Goal: Task Accomplishment & Management: Manage account settings

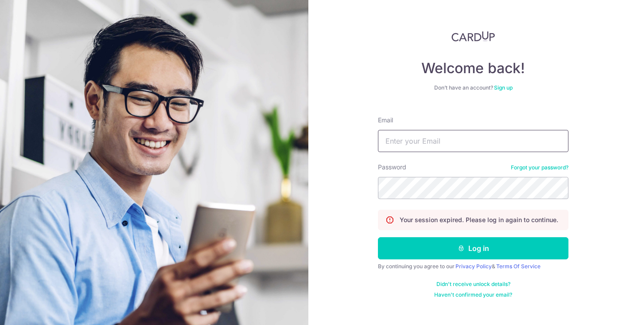
type input "[EMAIL_ADDRESS][DOMAIN_NAME]"
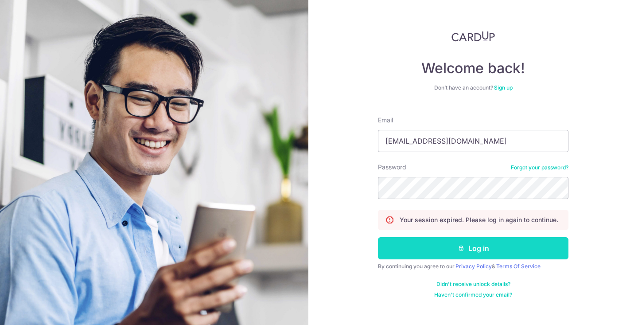
click at [456, 251] on button "Log in" at bounding box center [473, 248] width 191 height 22
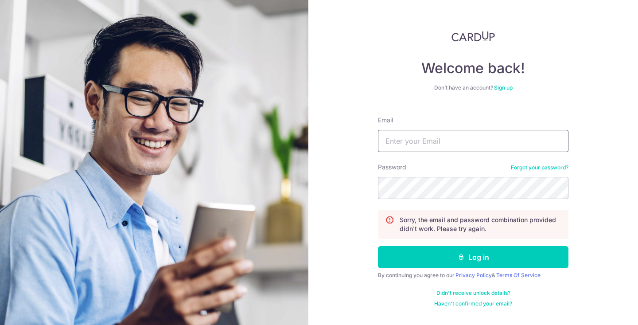
type input "[EMAIL_ADDRESS][DOMAIN_NAME]"
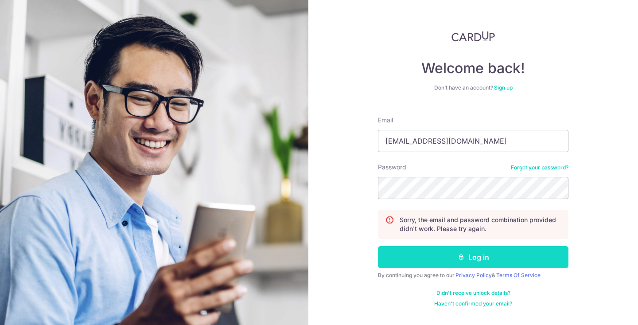
click at [476, 249] on button "Log in" at bounding box center [473, 257] width 191 height 22
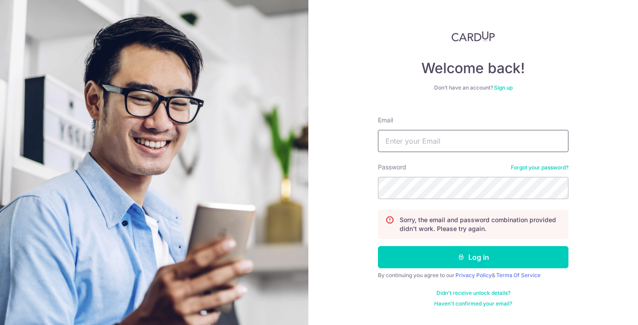
type input "[EMAIL_ADDRESS][DOMAIN_NAME]"
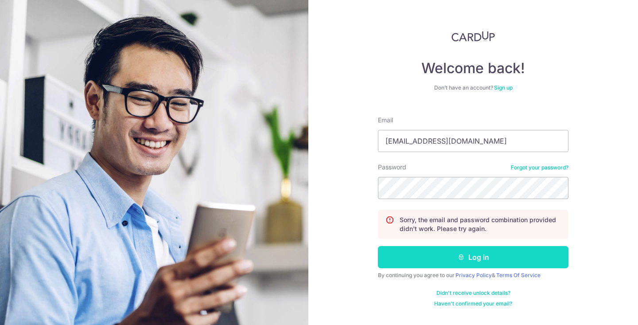
click at [441, 259] on button "Log in" at bounding box center [473, 257] width 191 height 22
